Goal: Information Seeking & Learning: Learn about a topic

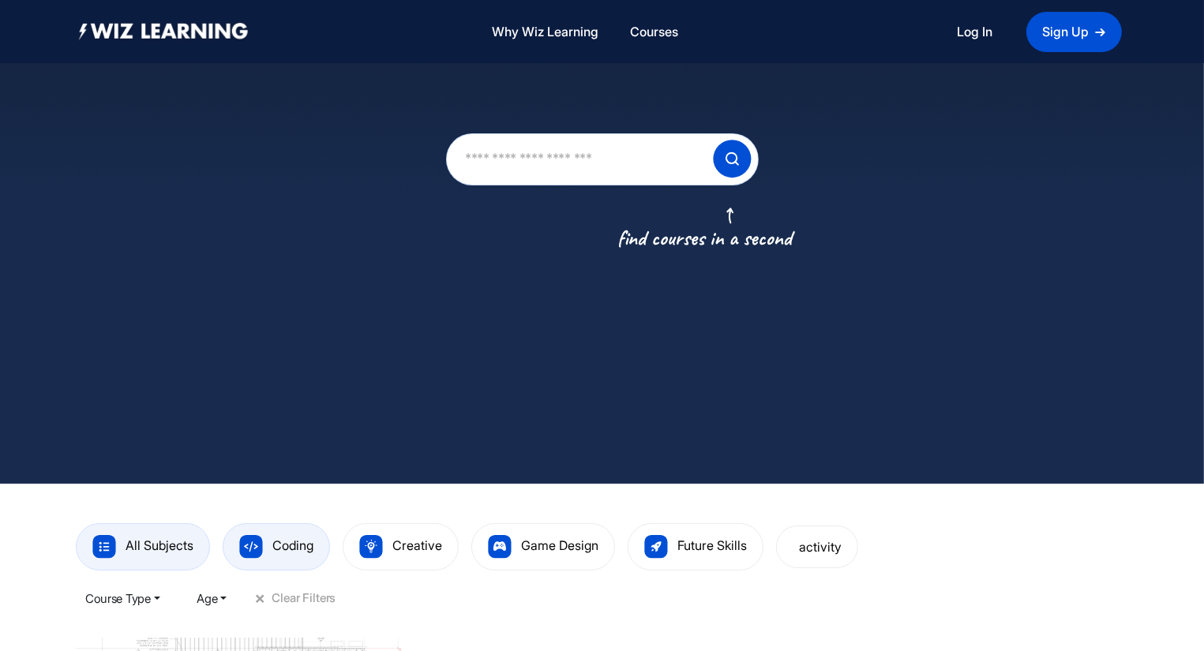
click at [291, 545] on span "Coding" at bounding box center [292, 546] width 41 height 16
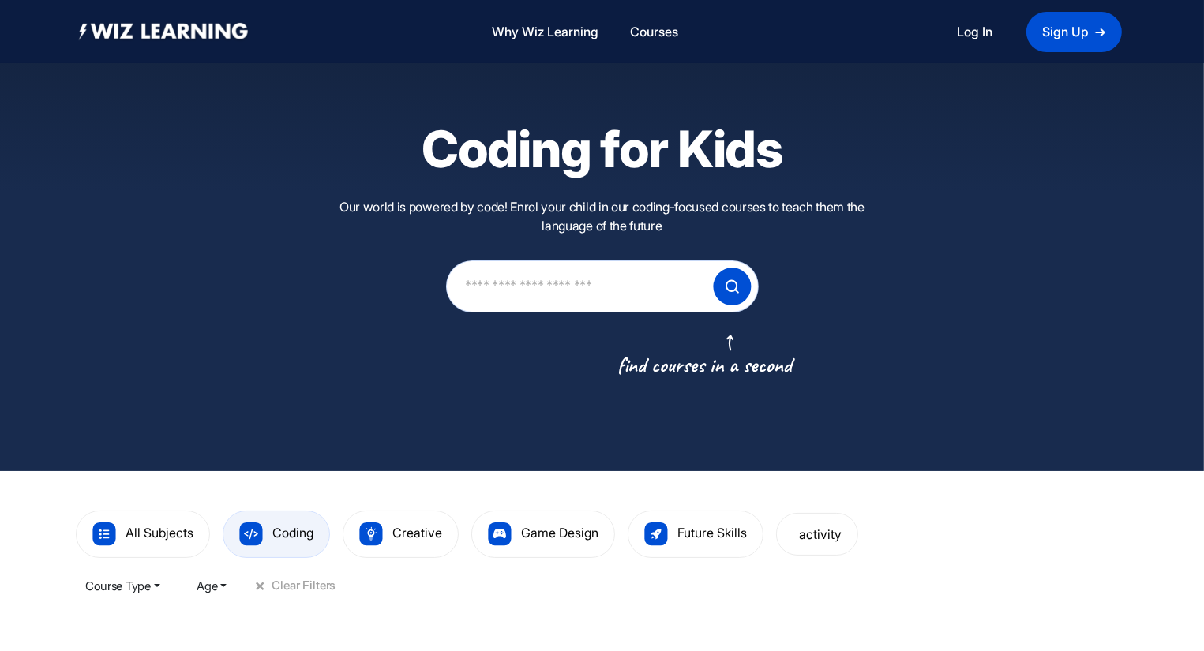
click at [221, 580] on button "Age" at bounding box center [212, 586] width 49 height 32
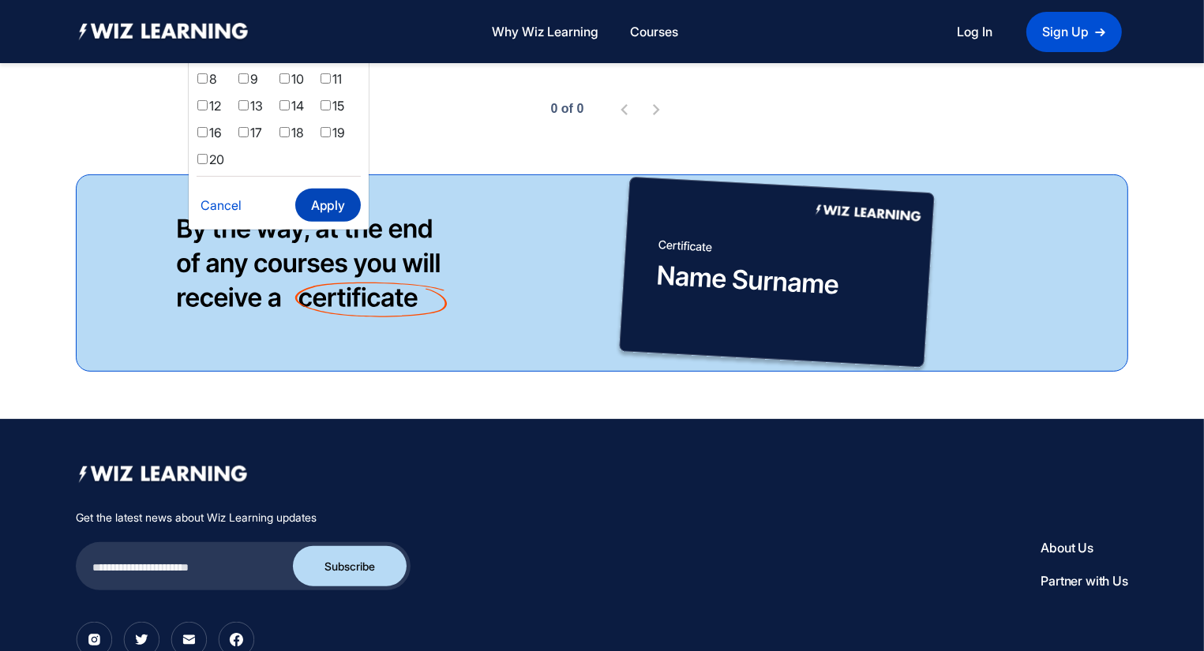
click at [314, 216] on button "Apply" at bounding box center [327, 205] width 65 height 33
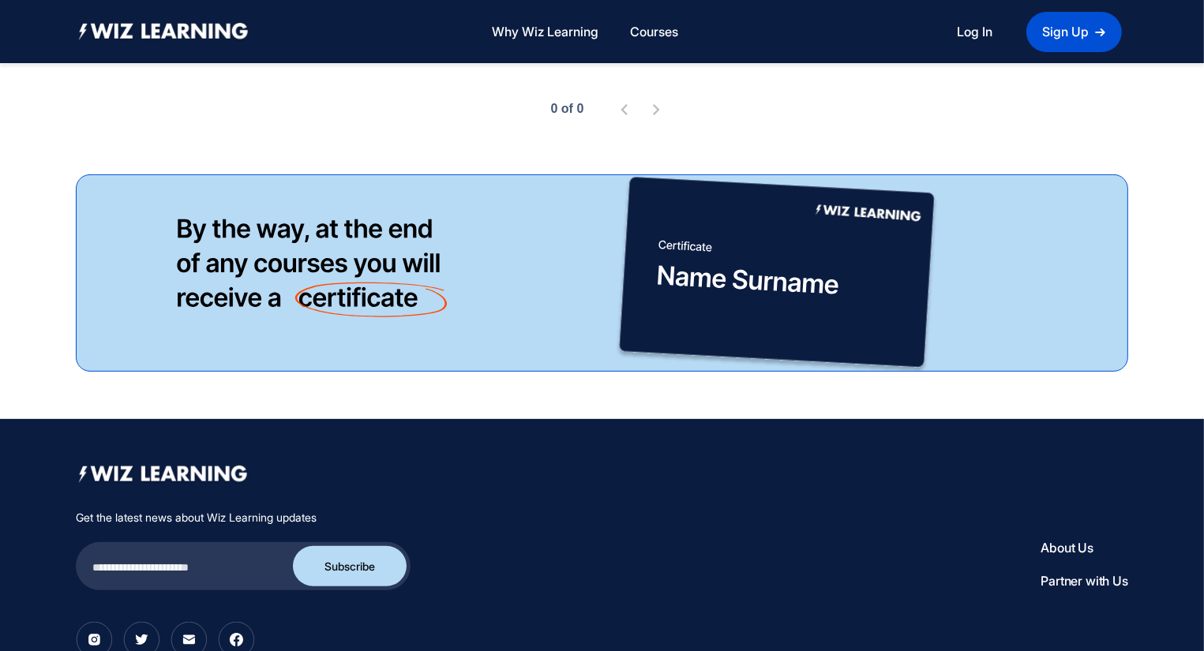
click at [1203, 28] on div "Why Wiz Learning Programs Courses Log In Sign Up" at bounding box center [602, 31] width 1204 height 63
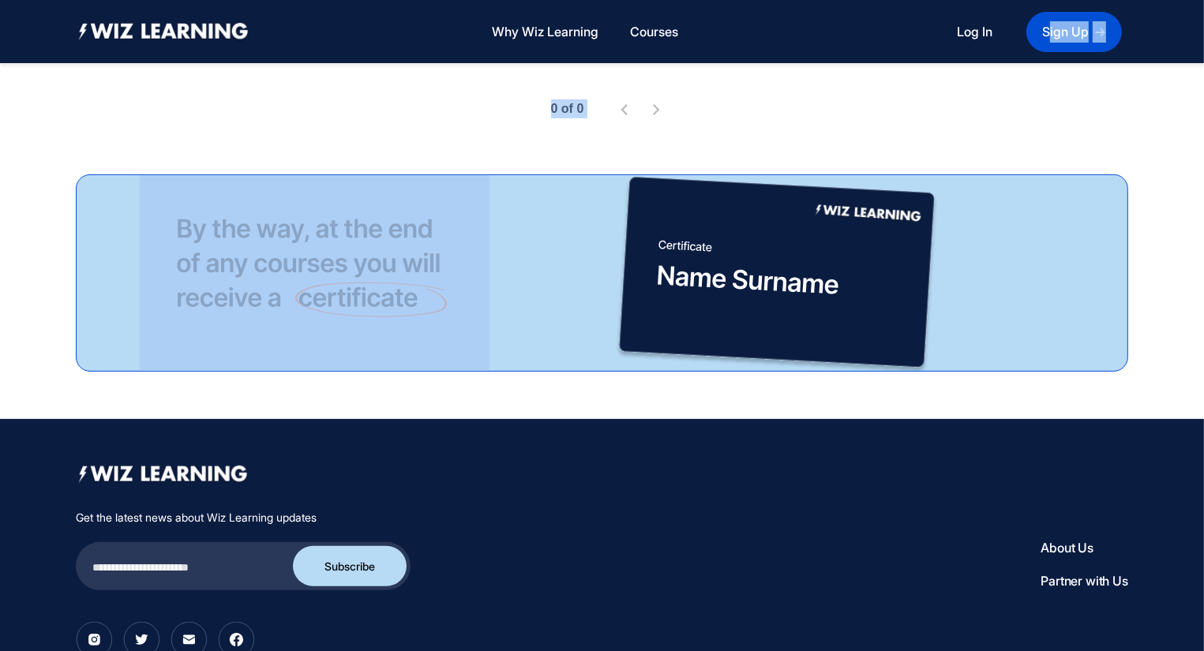
drag, startPoint x: 1203, startPoint y: 28, endPoint x: 1205, endPoint y: 122, distance: 94.7
click at [1204, 122] on html "Why Wiz Learning Programs Courses Log In Sign Up Coding for Kids Our world is p…" at bounding box center [602, 116] width 1204 height 1373
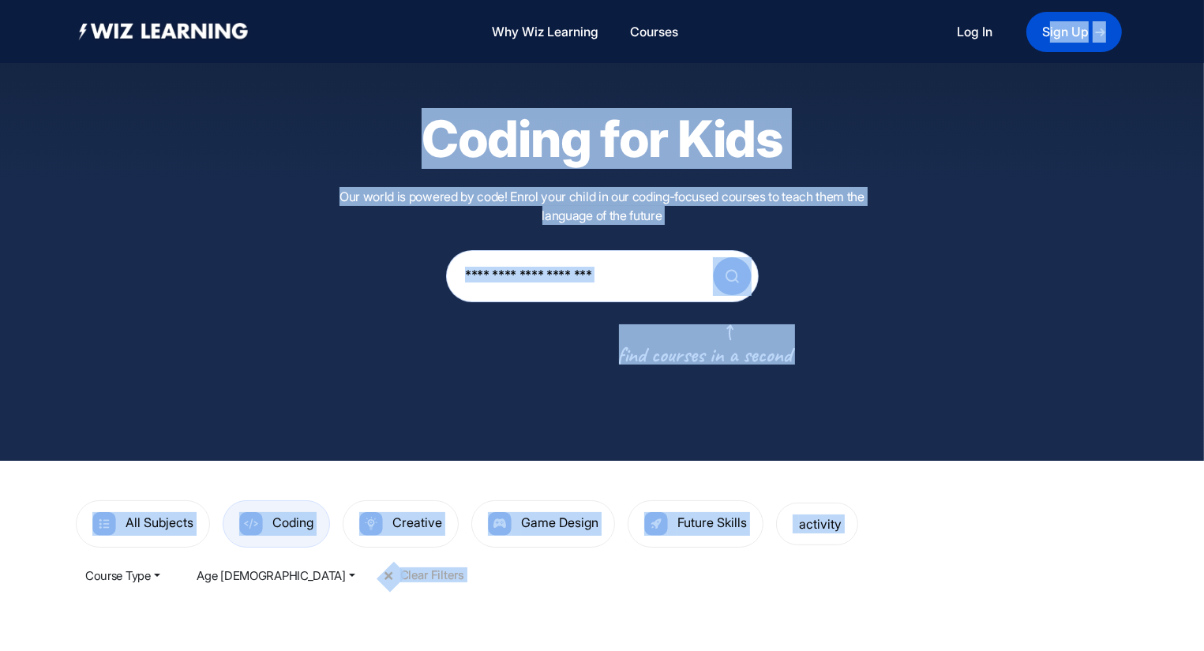
scroll to position [0, 0]
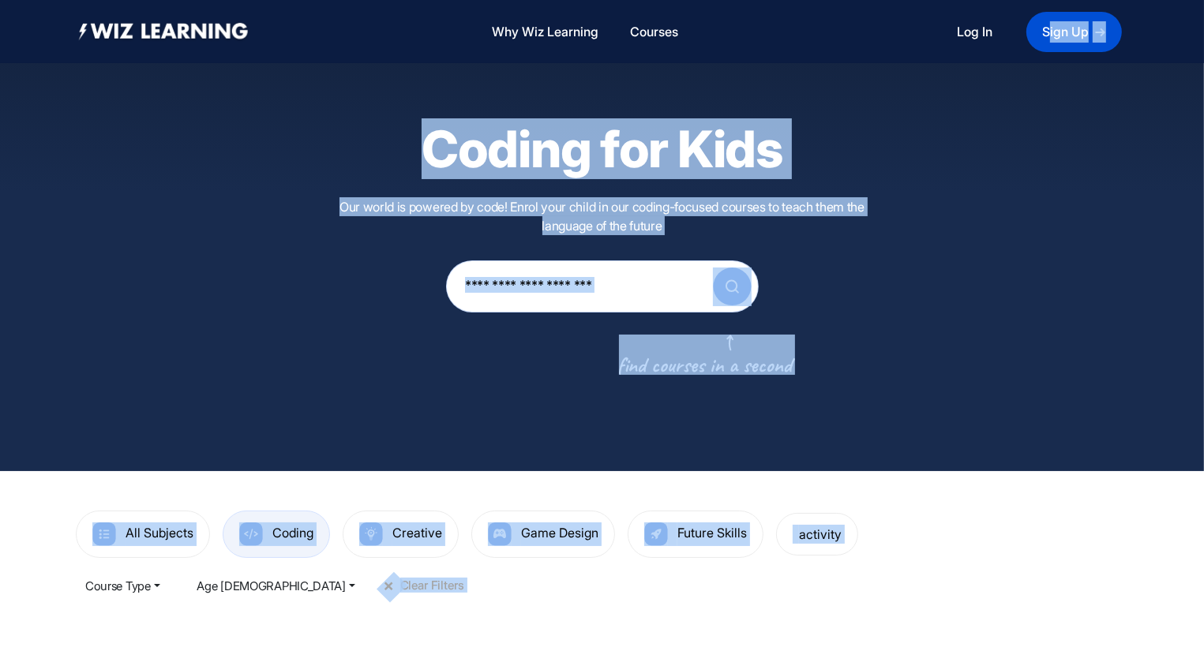
click at [495, 420] on div "Coding for Kids Our world is powered by code! Enrol your child in our coding-fo…" at bounding box center [602, 235] width 1204 height 471
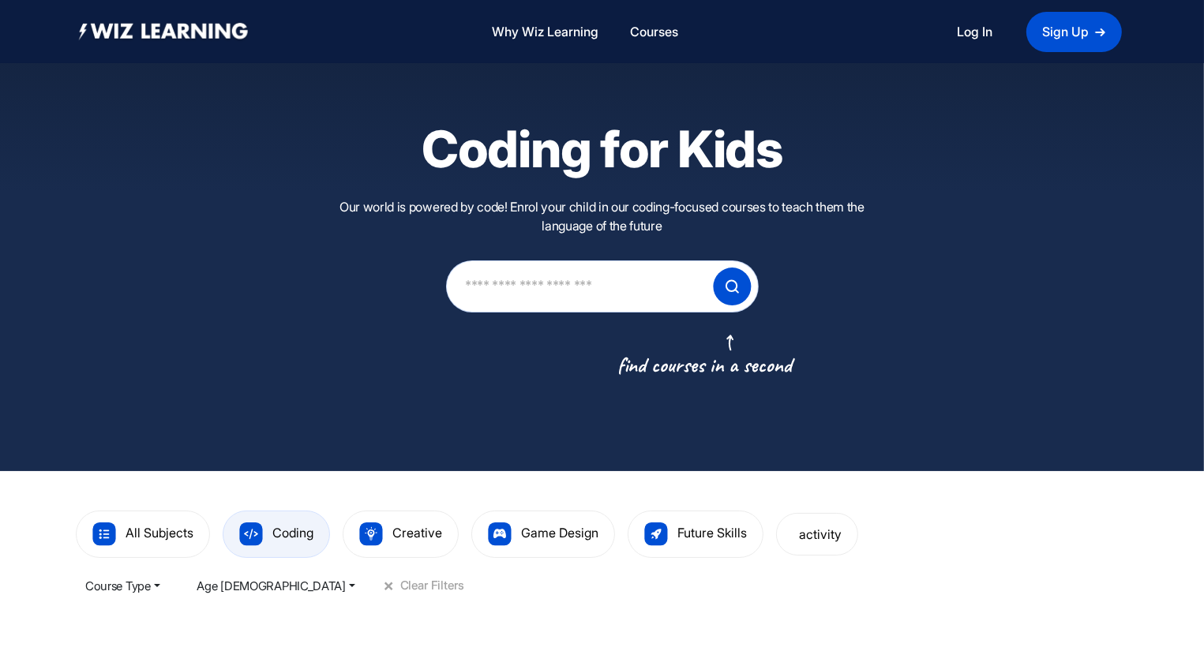
click at [718, 283] on img at bounding box center [732, 287] width 39 height 39
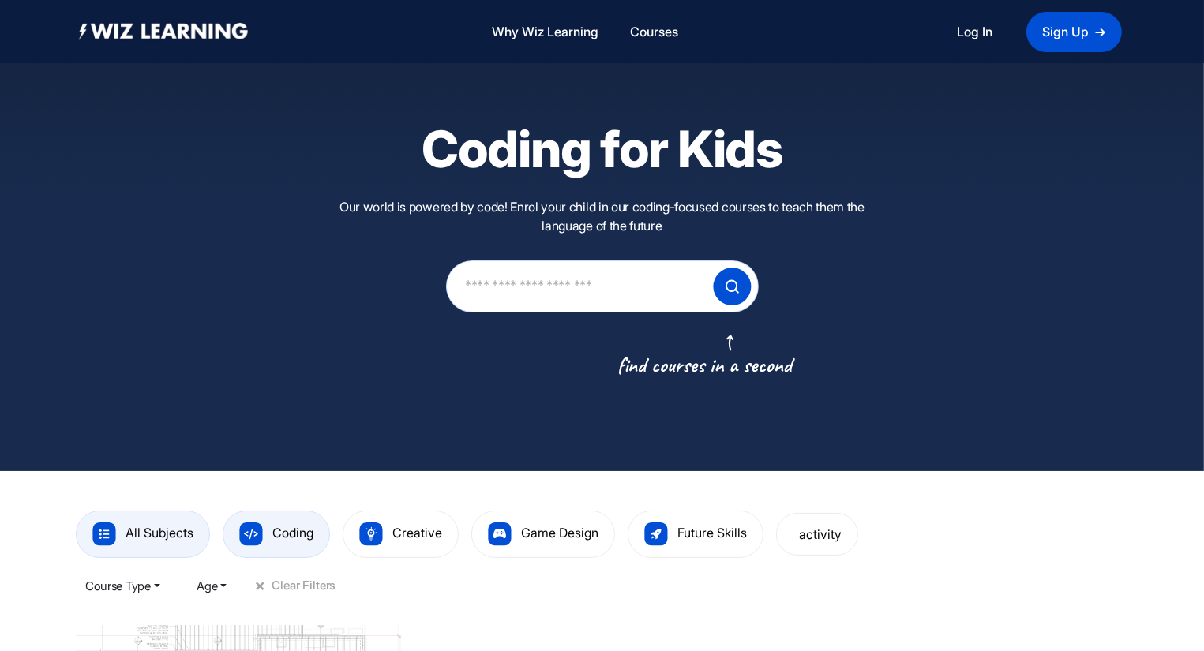
click at [278, 533] on span "Coding" at bounding box center [292, 533] width 41 height 16
click at [561, 286] on input "text" at bounding box center [579, 286] width 232 height 45
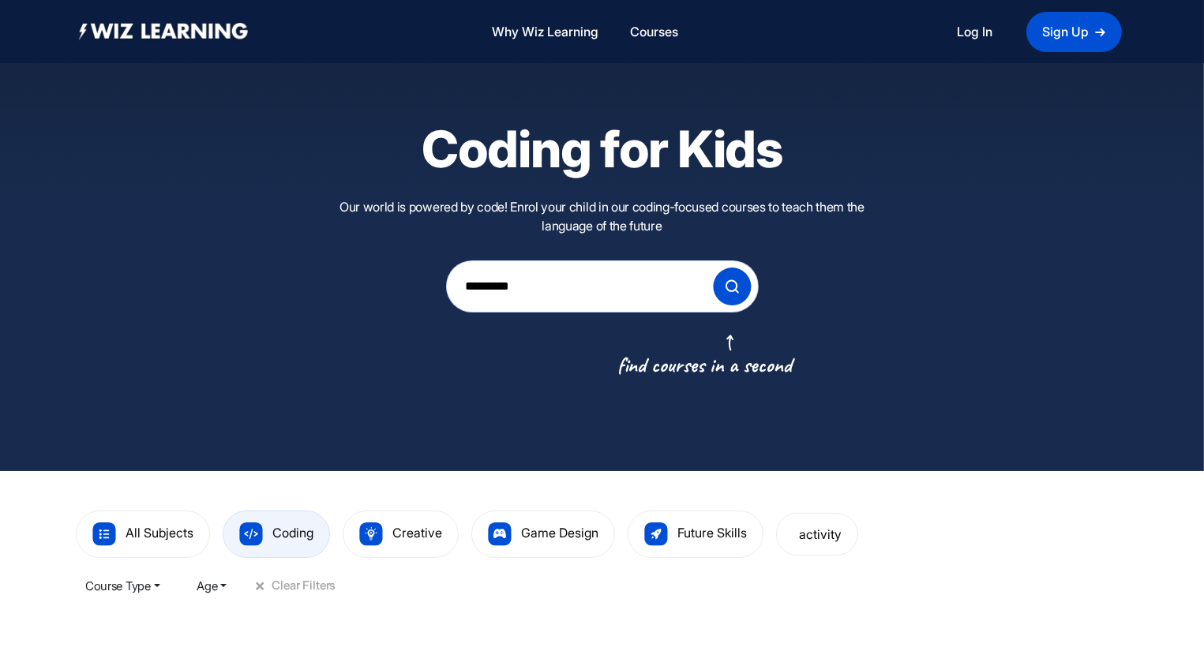
type input "*********"
click at [207, 579] on button "Age" at bounding box center [212, 586] width 49 height 32
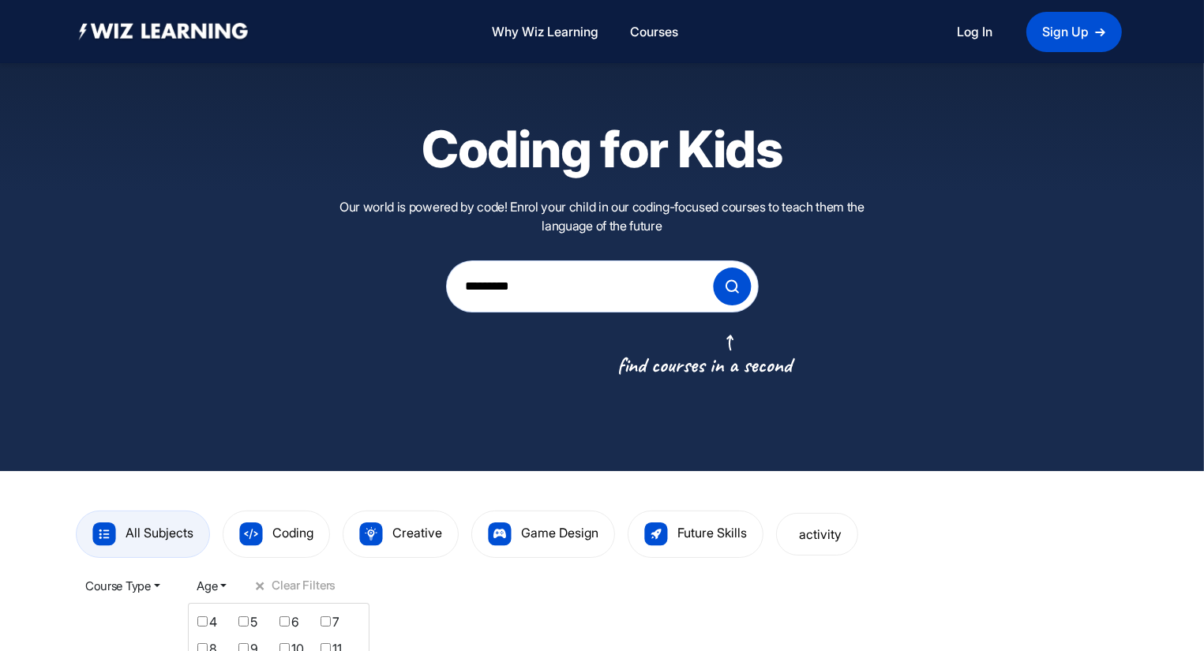
scroll to position [570, 0]
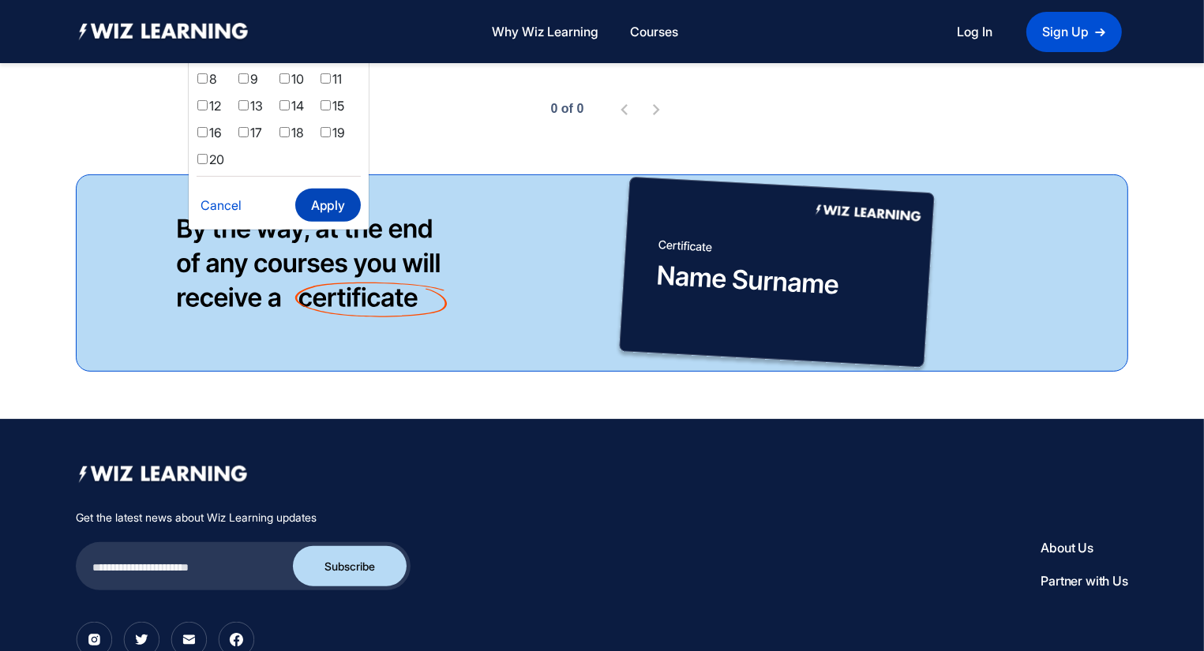
click at [324, 204] on button "Apply" at bounding box center [327, 205] width 65 height 33
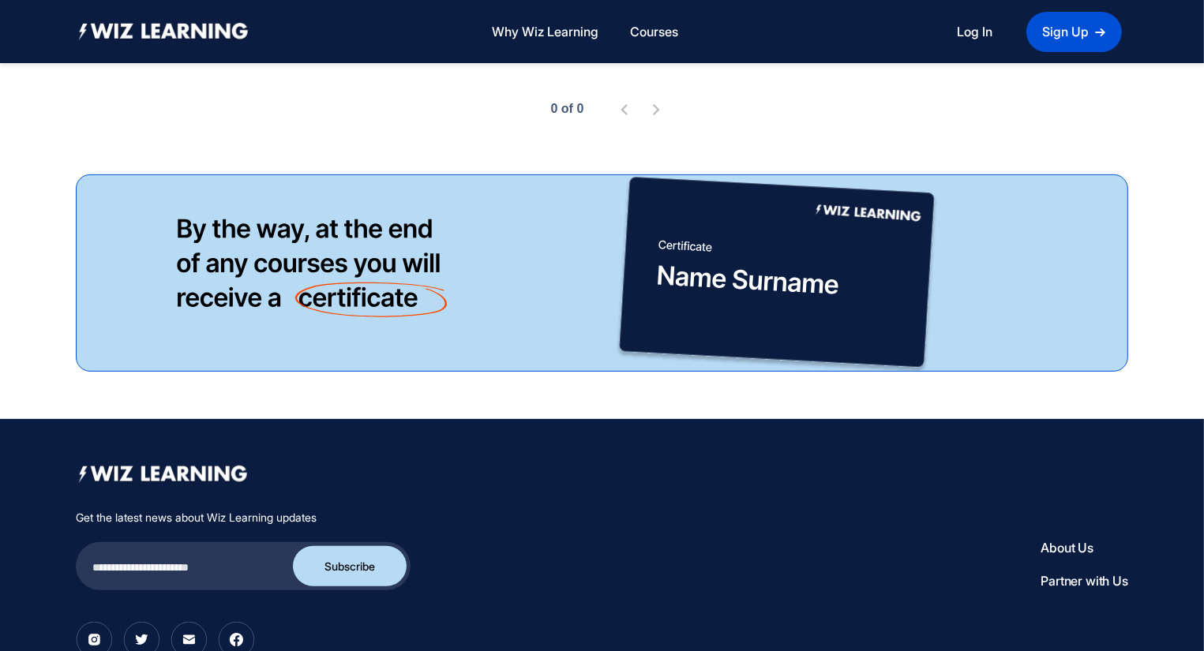
scroll to position [0, 0]
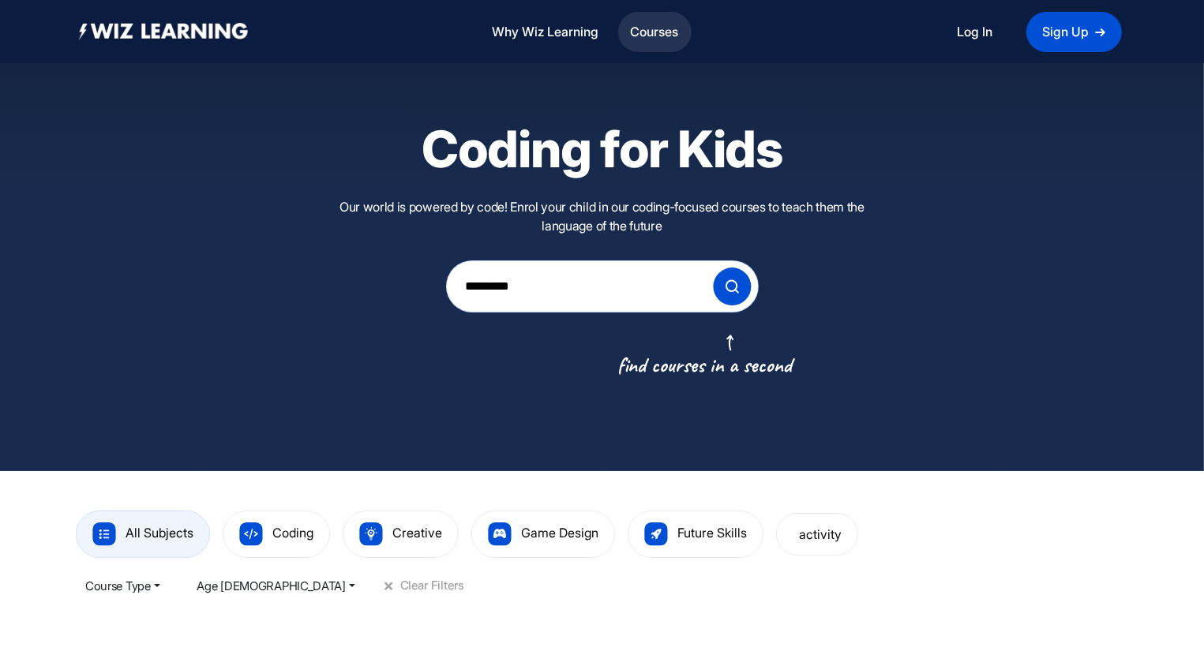
click at [665, 36] on link "Courses" at bounding box center [654, 32] width 61 height 34
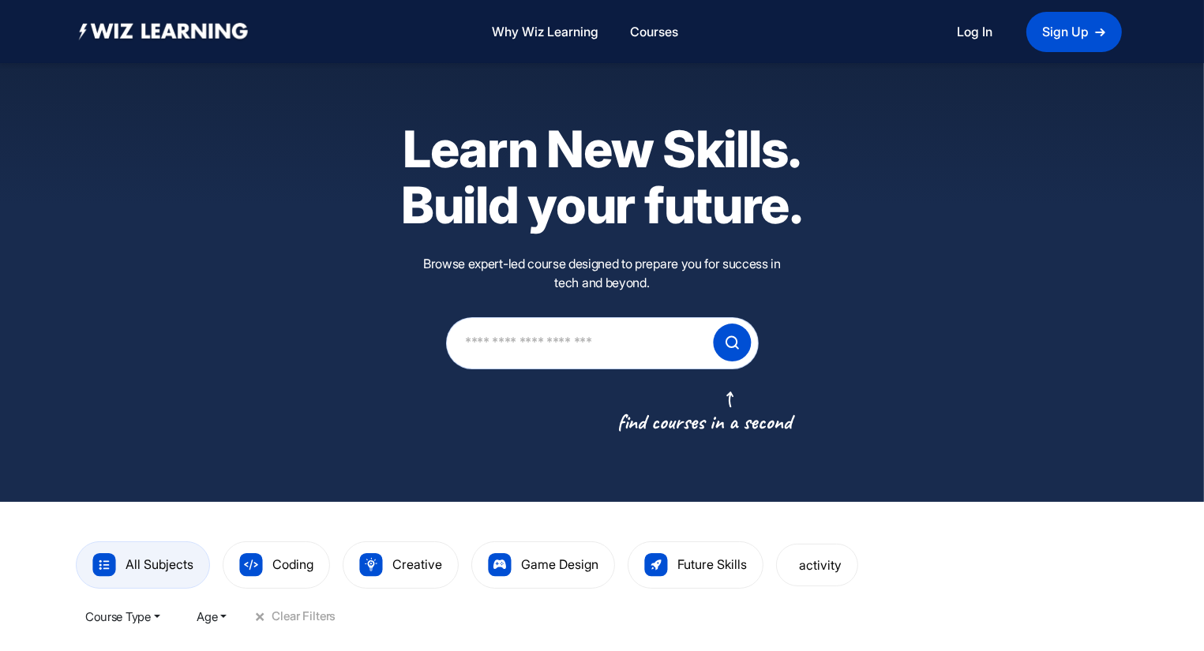
scroll to position [570, 0]
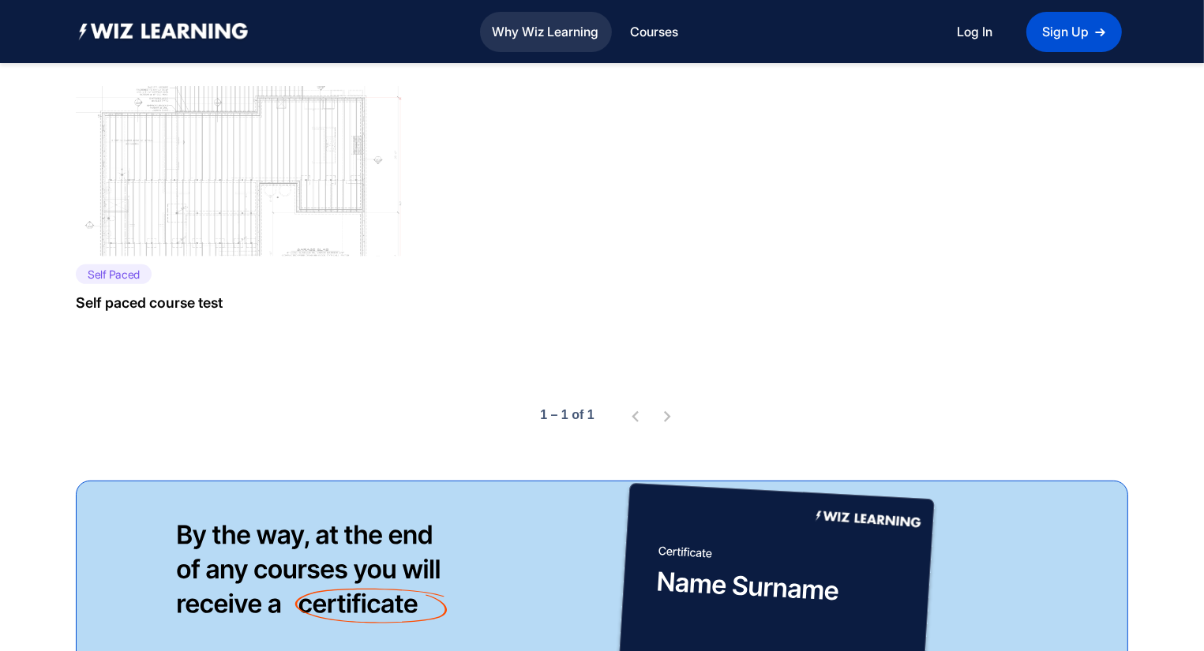
click at [555, 28] on link "Why Wiz Learning" at bounding box center [545, 32] width 119 height 34
click at [554, 30] on link "Why Wiz Learning" at bounding box center [545, 32] width 119 height 34
